Goal: Task Accomplishment & Management: Manage account settings

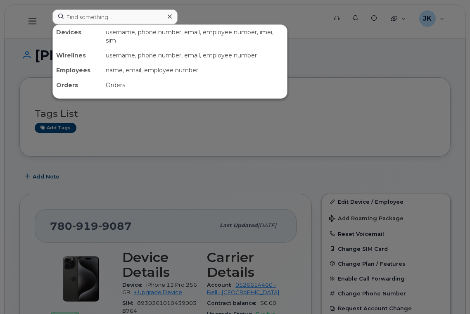
click at [114, 20] on input at bounding box center [114, 16] width 125 height 15
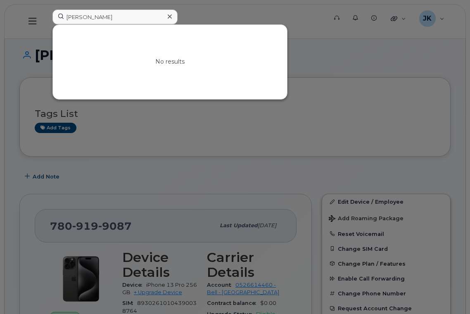
click at [114, 14] on input "Linda Nikolai-Wilson" at bounding box center [114, 16] width 125 height 15
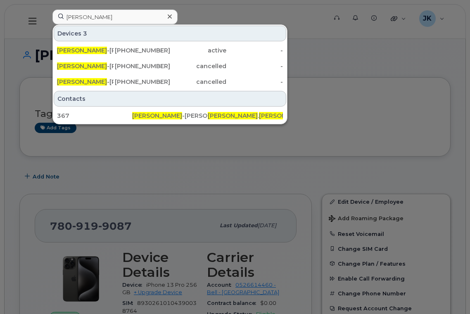
type input "Linda Nikolai"
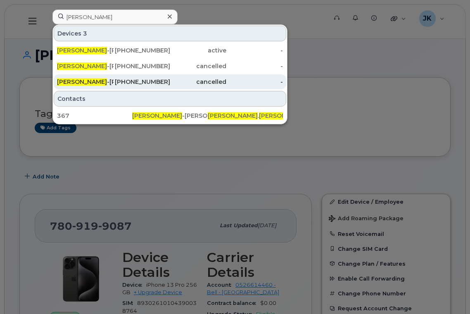
click at [127, 80] on div "587-335-0354" at bounding box center [142, 82] width 57 height 8
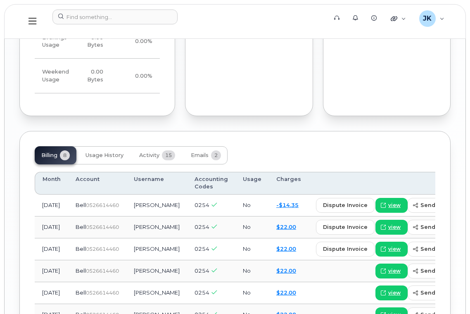
scroll to position [893, 0]
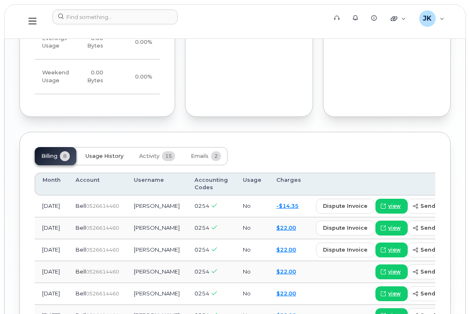
click at [107, 153] on span "Usage History" at bounding box center [104, 156] width 38 height 7
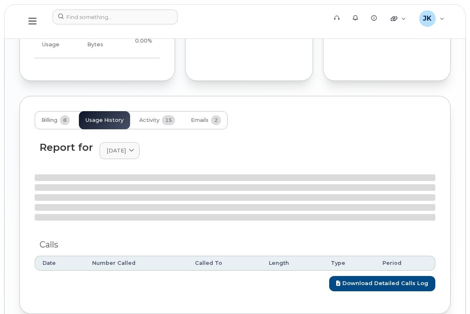
scroll to position [948, 0]
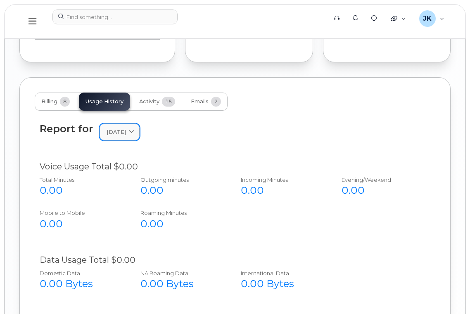
click at [132, 123] on link "[DATE]" at bounding box center [119, 131] width 40 height 17
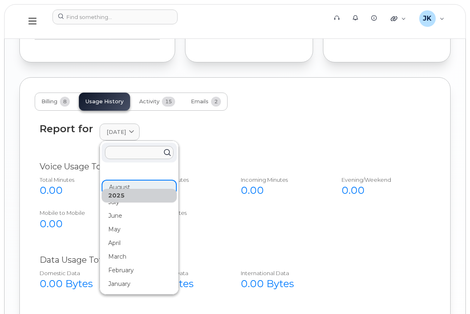
click at [231, 130] on div "Report for [DATE] [DATE] July June May April March February January" at bounding box center [235, 137] width 400 height 38
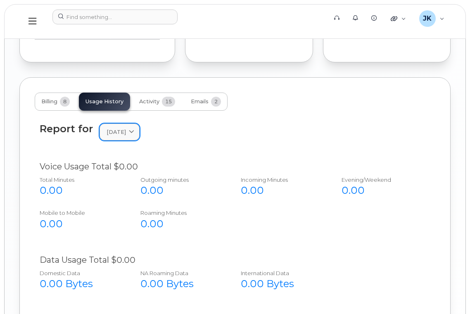
click at [126, 128] on span "[DATE]" at bounding box center [115, 132] width 19 height 8
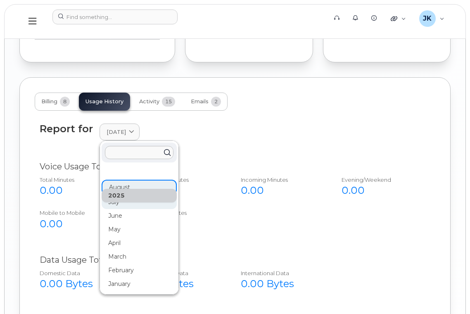
click at [116, 263] on div "July" at bounding box center [139, 270] width 75 height 14
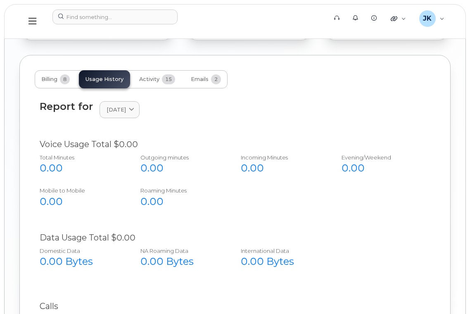
scroll to position [885, 0]
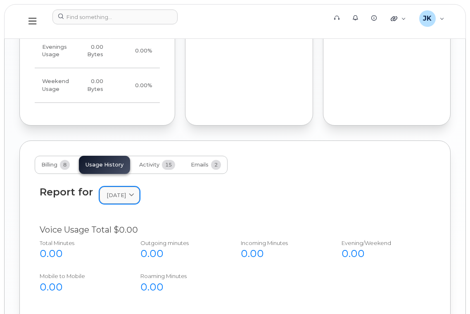
click at [126, 191] on span "[DATE]" at bounding box center [115, 195] width 19 height 8
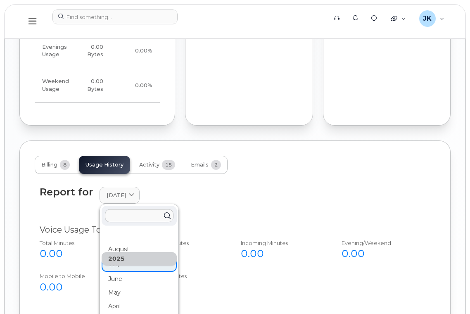
drag, startPoint x: 116, startPoint y: 258, endPoint x: 128, endPoint y: 248, distance: 15.5
click at [116, 272] on div "June" at bounding box center [139, 279] width 75 height 14
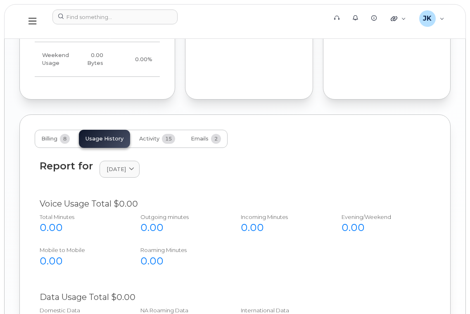
scroll to position [830, 0]
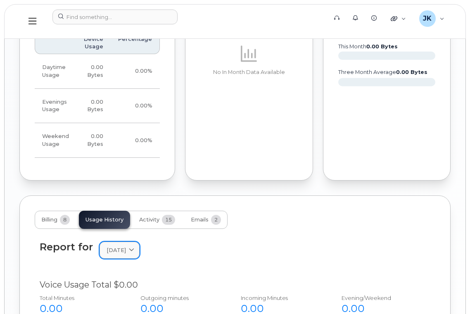
click at [134, 247] on icon at bounding box center [131, 249] width 5 height 5
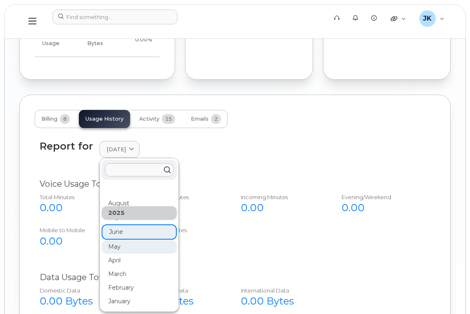
scroll to position [939, 0]
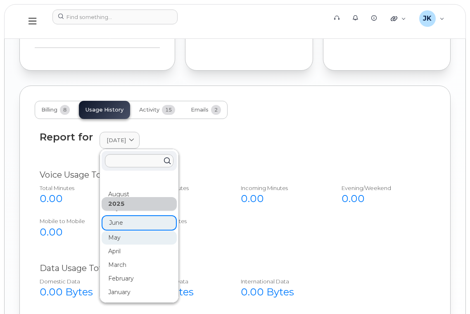
click at [115, 231] on div "May" at bounding box center [139, 238] width 75 height 14
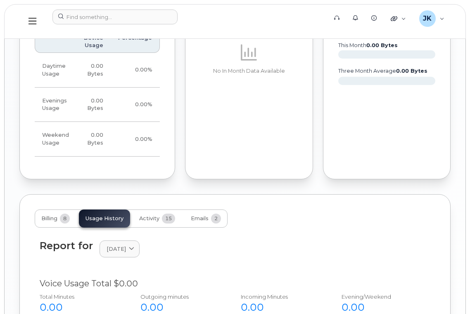
scroll to position [830, 0]
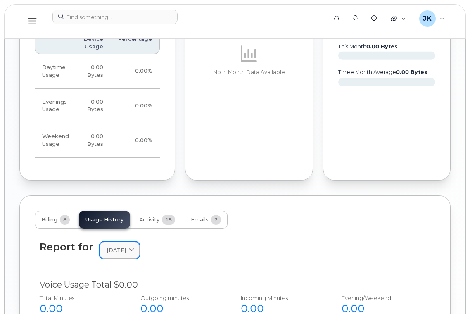
click at [134, 247] on icon at bounding box center [131, 249] width 5 height 5
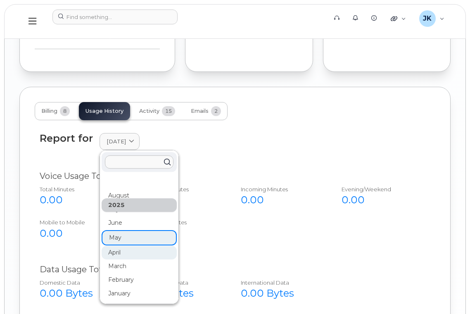
scroll to position [939, 0]
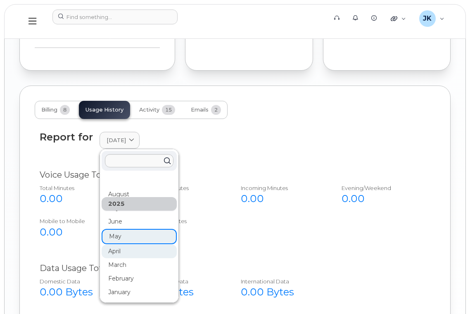
click at [119, 244] on div "April" at bounding box center [139, 251] width 75 height 14
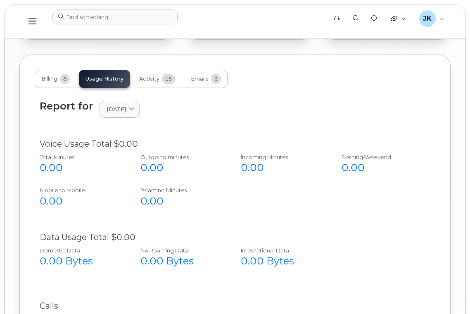
scroll to position [885, 0]
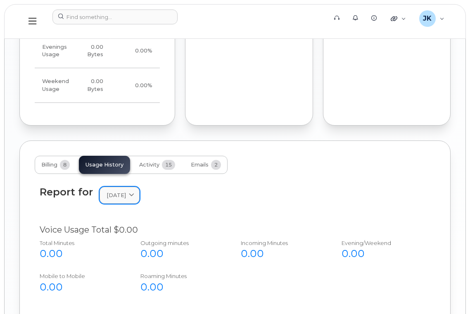
click at [135, 191] on span at bounding box center [132, 195] width 8 height 8
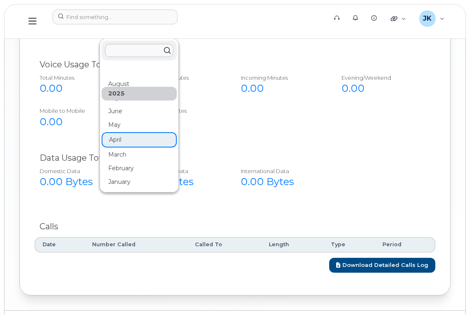
click at [124, 148] on div "March" at bounding box center [139, 155] width 75 height 14
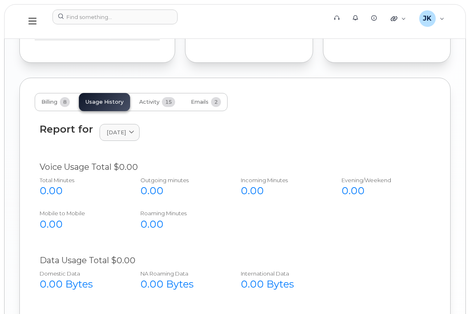
scroll to position [830, 0]
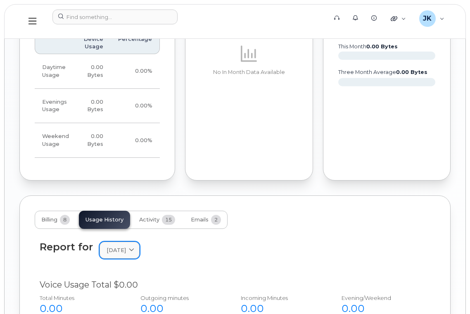
click at [134, 247] on icon at bounding box center [131, 249] width 5 height 5
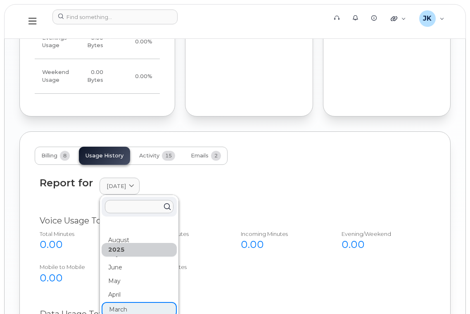
scroll to position [995, 0]
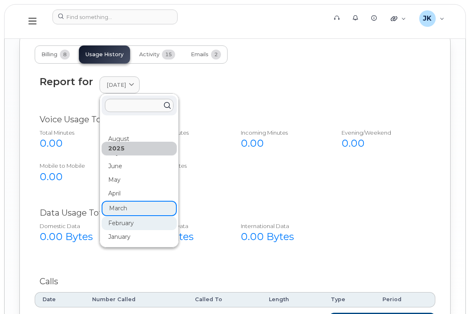
click at [128, 216] on div "February" at bounding box center [139, 223] width 75 height 14
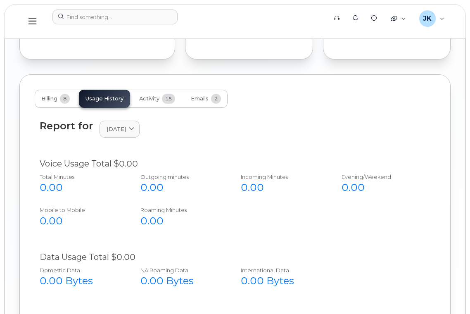
scroll to position [830, 0]
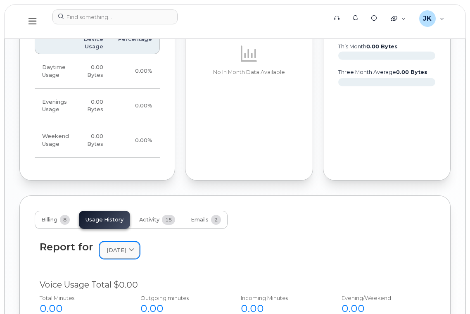
click at [132, 246] on div "[DATE]" at bounding box center [119, 250] width 26 height 8
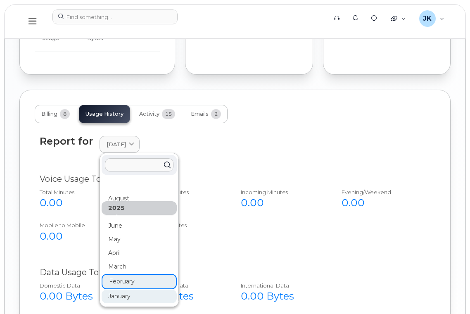
scroll to position [995, 0]
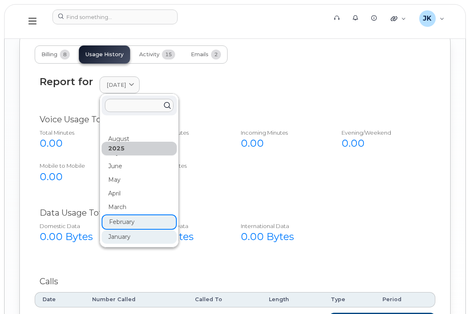
click at [121, 230] on div "January" at bounding box center [139, 237] width 75 height 14
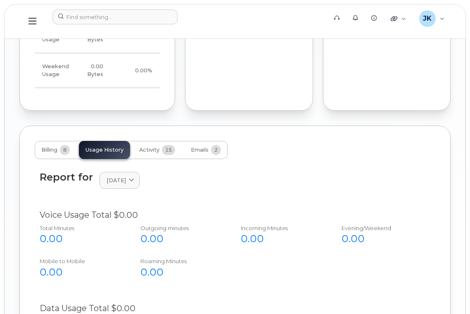
scroll to position [830, 0]
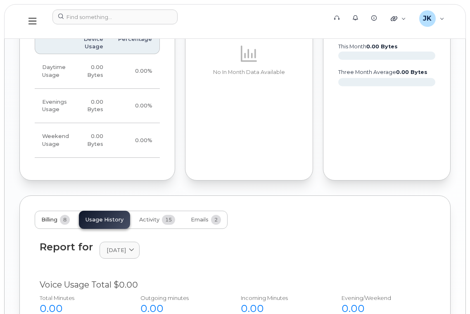
click at [53, 216] on span "Billing" at bounding box center [49, 219] width 16 height 7
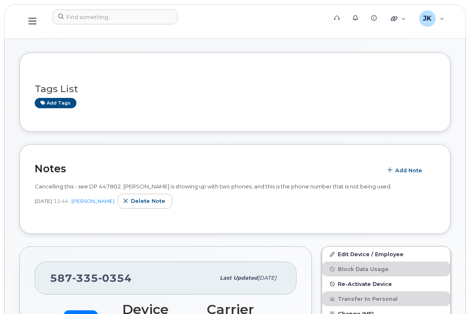
scroll to position [0, 0]
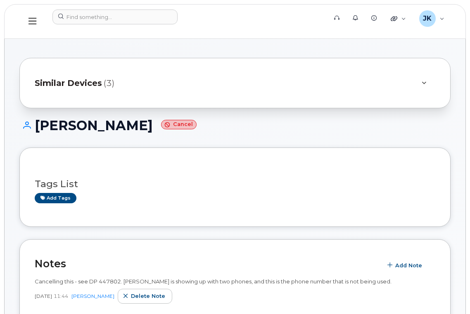
drag, startPoint x: 38, startPoint y: 125, endPoint x: 174, endPoint y: 120, distance: 136.7
click at [174, 120] on h1 "[PERSON_NAME] Cancel" at bounding box center [234, 125] width 431 height 14
copy h1 "[PERSON_NAME]"
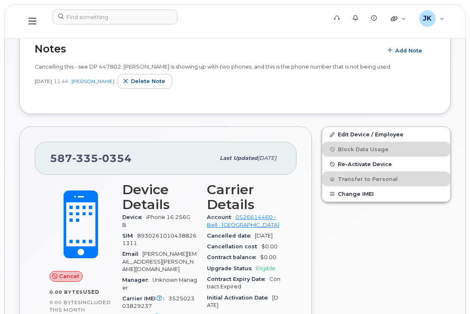
scroll to position [220, 0]
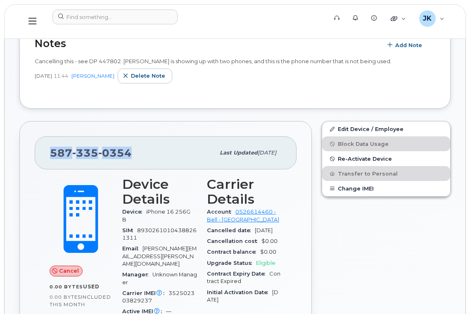
drag, startPoint x: 132, startPoint y: 153, endPoint x: 50, endPoint y: 153, distance: 82.1
click at [50, 153] on div "[PHONE_NUMBER] Last updated [DATE]" at bounding box center [166, 152] width 262 height 33
copy span "[PHONE_NUMBER]"
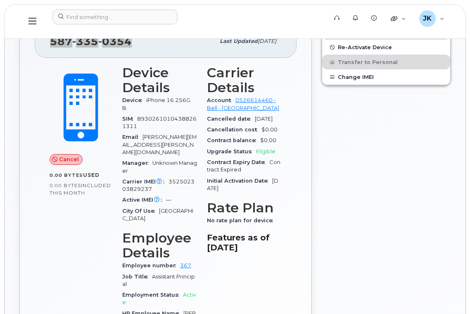
scroll to position [165, 0]
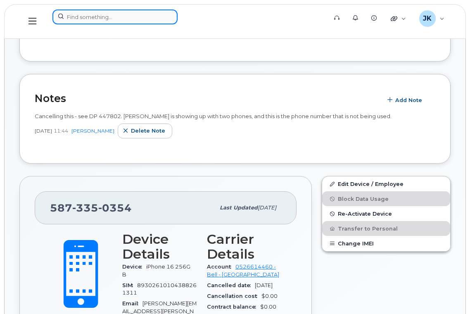
click at [98, 15] on input at bounding box center [114, 16] width 125 height 15
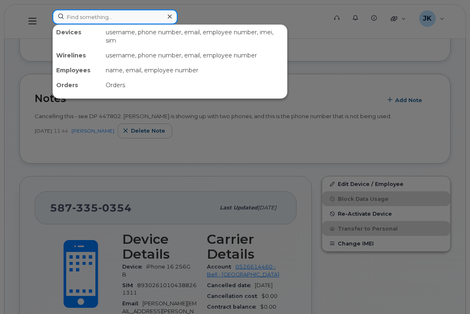
paste input "[PHONE_NUMBER]"
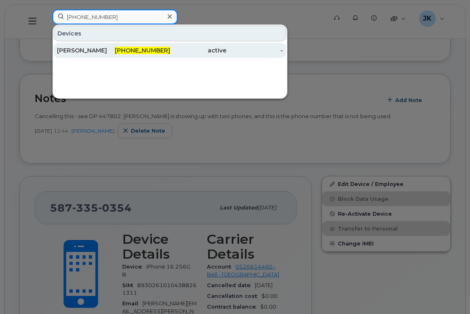
type input "[PHONE_NUMBER]"
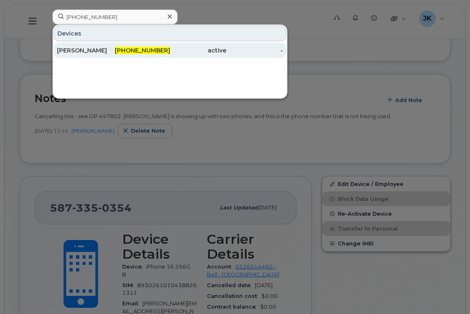
click at [72, 52] on div "[PERSON_NAME]" at bounding box center [85, 50] width 57 height 8
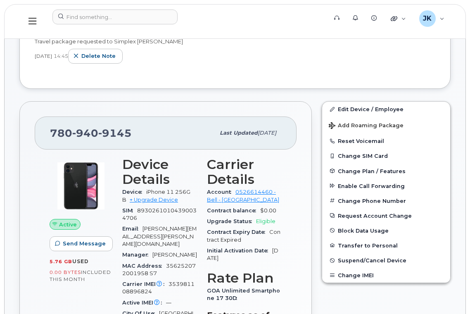
scroll to position [220, 0]
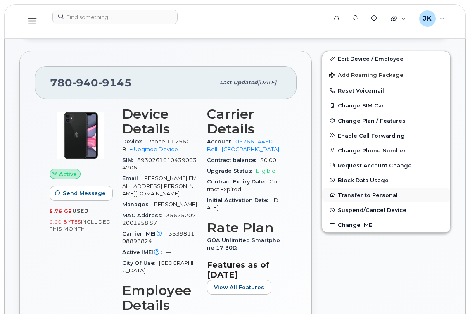
click at [359, 196] on button "Transfer to Personal" at bounding box center [386, 194] width 128 height 15
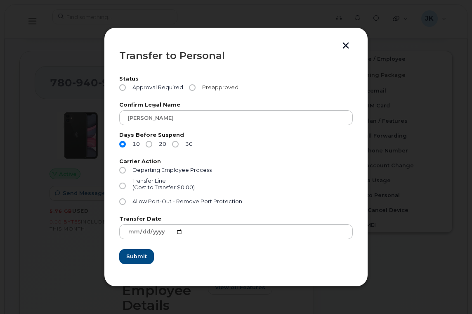
click at [190, 88] on input "Preapproved" at bounding box center [192, 87] width 7 height 7
radio input "true"
click at [177, 144] on input "30" at bounding box center [175, 144] width 7 height 7
radio input "true"
click at [121, 185] on input "Transfer Line (Cost to Transfer $0.00)" at bounding box center [122, 185] width 7 height 7
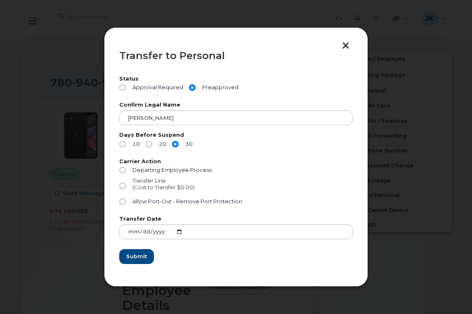
radio input "true"
drag, startPoint x: 136, startPoint y: 258, endPoint x: 205, endPoint y: 254, distance: 69.0
click at [137, 258] on span "Submit" at bounding box center [136, 256] width 21 height 8
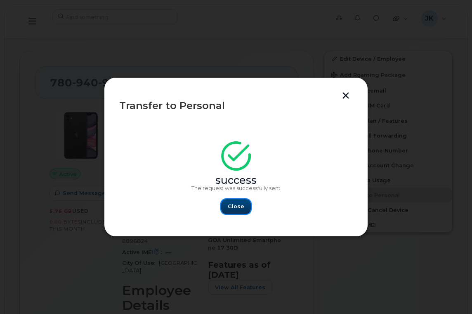
click at [234, 207] on span "Close" at bounding box center [236, 206] width 17 height 8
